Goal: Task Accomplishment & Management: Use online tool/utility

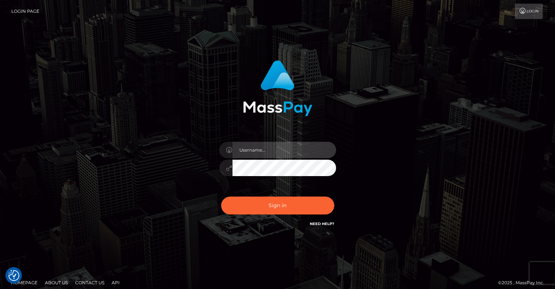
click at [246, 151] on input "text" at bounding box center [285, 150] width 104 height 16
type input "pschroll"
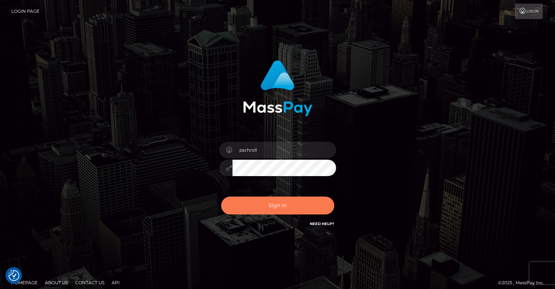
click at [282, 203] on button "Sign in" at bounding box center [277, 205] width 113 height 18
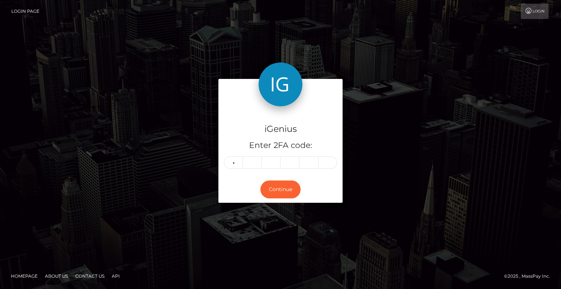
type input "5"
type input "7"
type input "9"
type input "2"
type input "8"
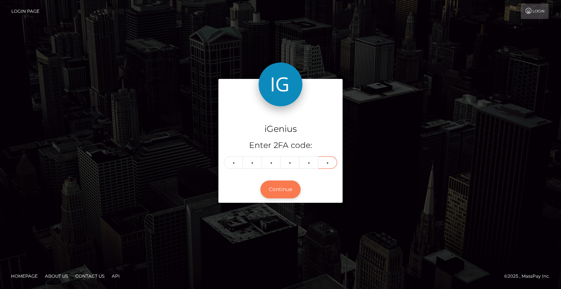
type input "4"
click at [278, 191] on button "Continue" at bounding box center [280, 189] width 40 height 18
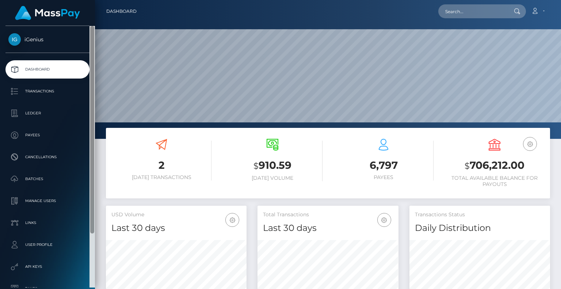
scroll to position [129, 140]
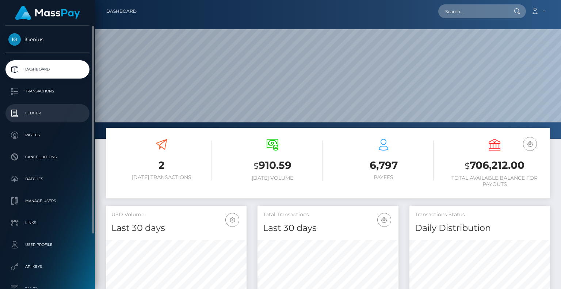
click at [31, 109] on p "Ledger" at bounding box center [47, 113] width 78 height 11
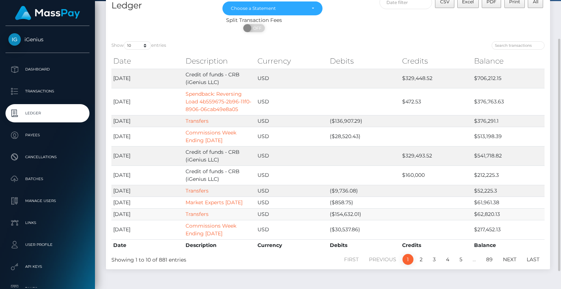
scroll to position [49, 0]
click at [418, 258] on link "2" at bounding box center [420, 258] width 11 height 11
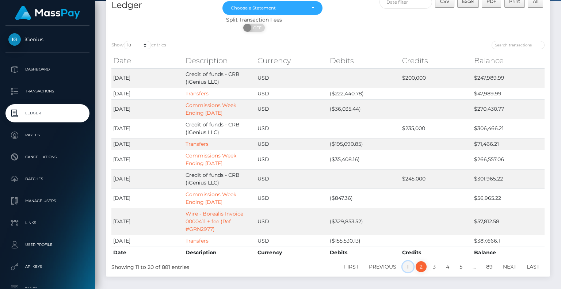
click at [410, 265] on link "1" at bounding box center [407, 266] width 11 height 11
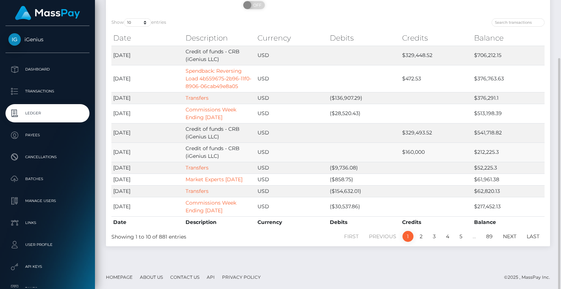
scroll to position [72, 0]
drag, startPoint x: 476, startPoint y: 164, endPoint x: 498, endPoint y: 166, distance: 21.2
click at [498, 166] on td "$52,225.3" at bounding box center [508, 167] width 72 height 12
copy td "52,225.3"
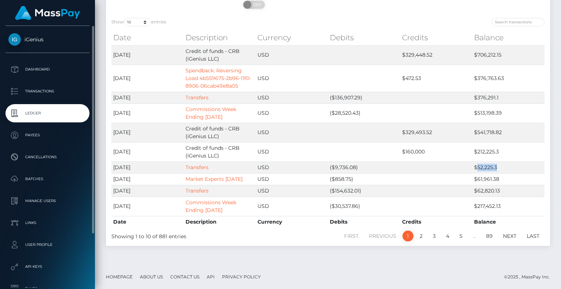
click at [23, 118] on p "Ledger" at bounding box center [47, 113] width 78 height 11
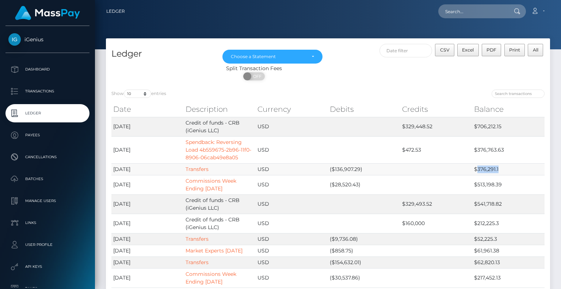
drag, startPoint x: 477, startPoint y: 168, endPoint x: 498, endPoint y: 166, distance: 20.5
click at [498, 166] on td "$376,291.1" at bounding box center [508, 169] width 72 height 12
copy td "376,291.1"
click at [451, 151] on td "$472.53" at bounding box center [436, 149] width 72 height 27
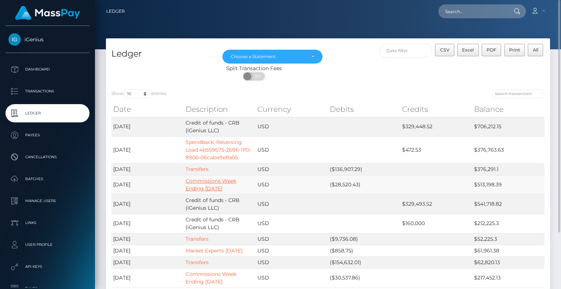
click at [208, 179] on link "Commissions Week Ending 8/14/2025" at bounding box center [210, 184] width 51 height 14
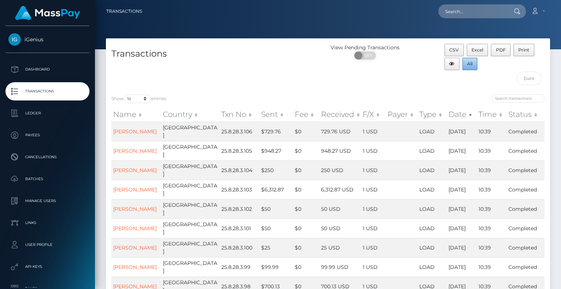
click at [464, 62] on button "All" at bounding box center [469, 64] width 15 height 12
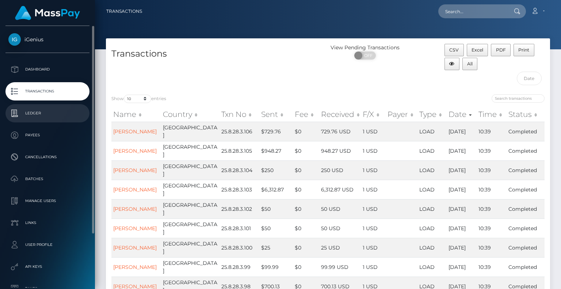
click at [33, 114] on p "Ledger" at bounding box center [47, 113] width 78 height 11
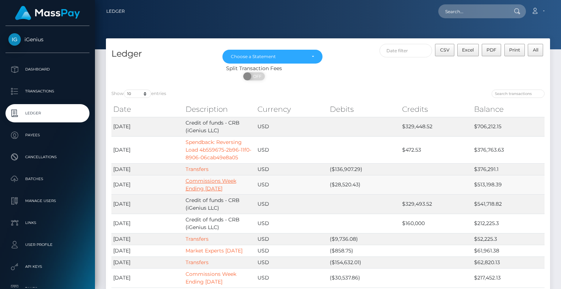
click at [211, 186] on link "Commissions Week Ending 8/14/2025" at bounding box center [210, 184] width 51 height 14
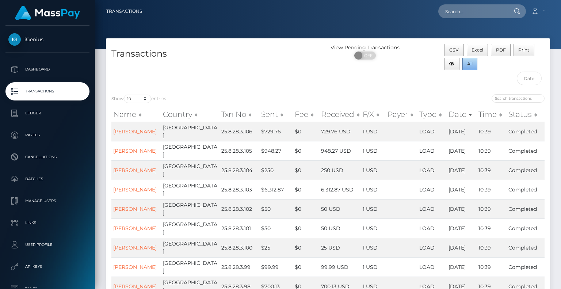
click at [468, 65] on span "All" at bounding box center [469, 63] width 5 height 5
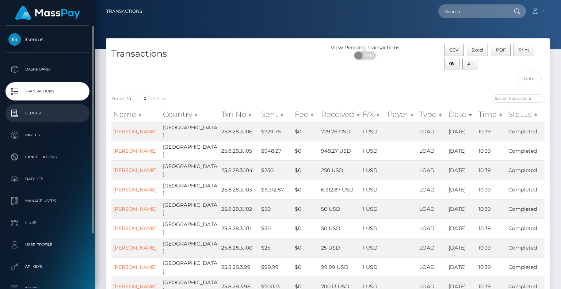
click at [33, 115] on p "Ledger" at bounding box center [47, 113] width 78 height 11
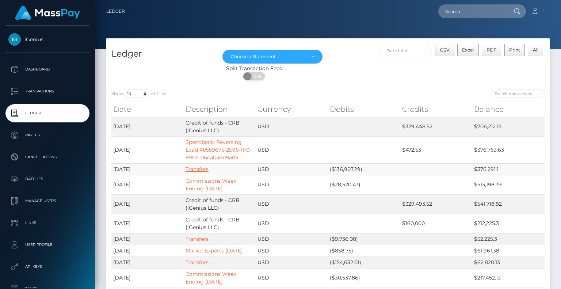
click at [197, 169] on link "Transfers" at bounding box center [196, 169] width 23 height 7
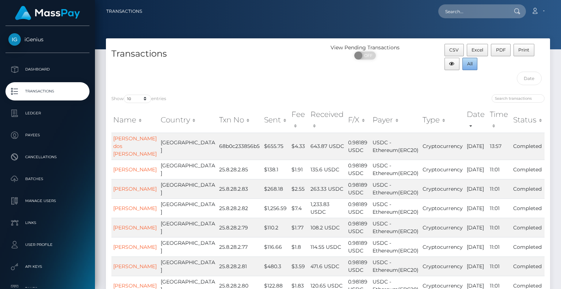
click at [465, 63] on button "All" at bounding box center [469, 64] width 15 height 12
